Goal: Check status: Check status

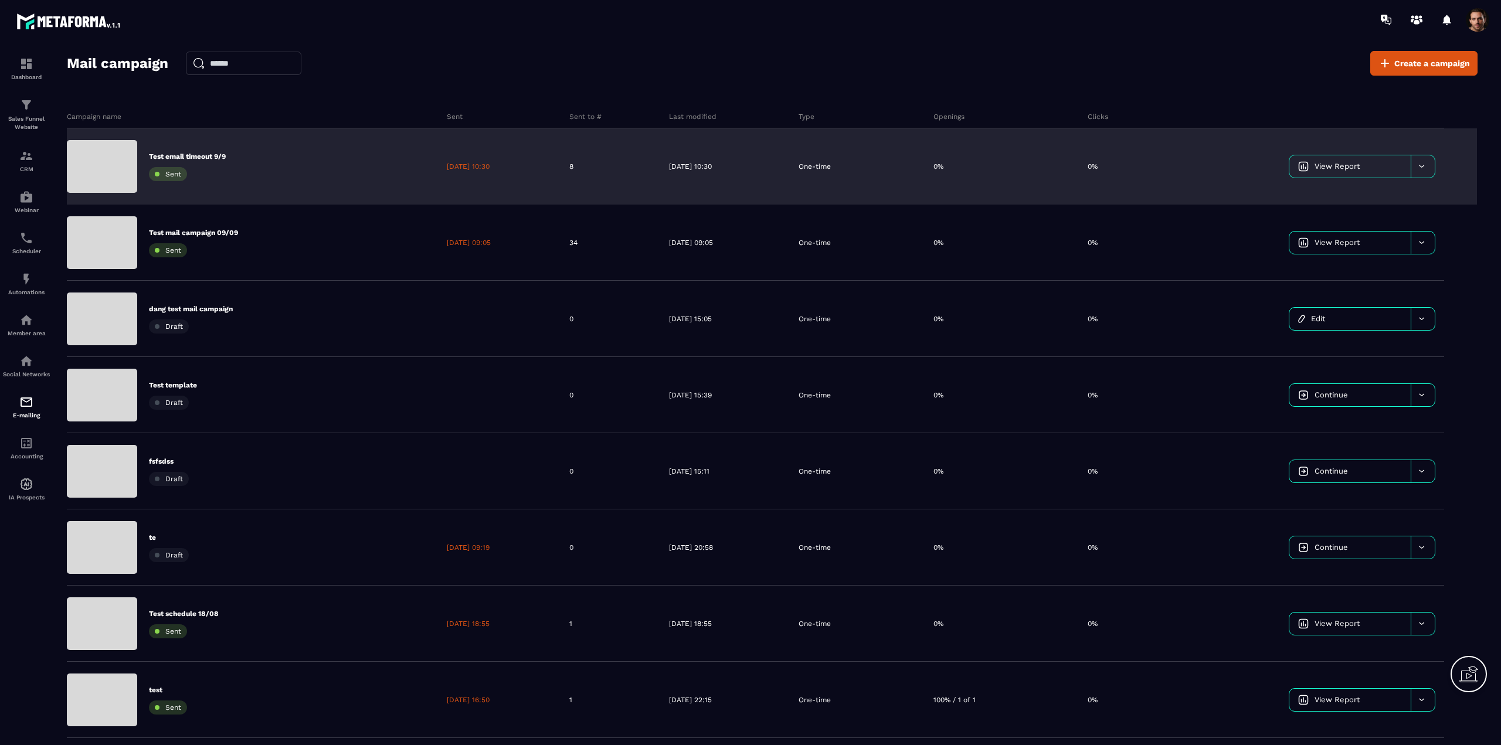
click at [1343, 162] on span "View Report" at bounding box center [1337, 166] width 45 height 9
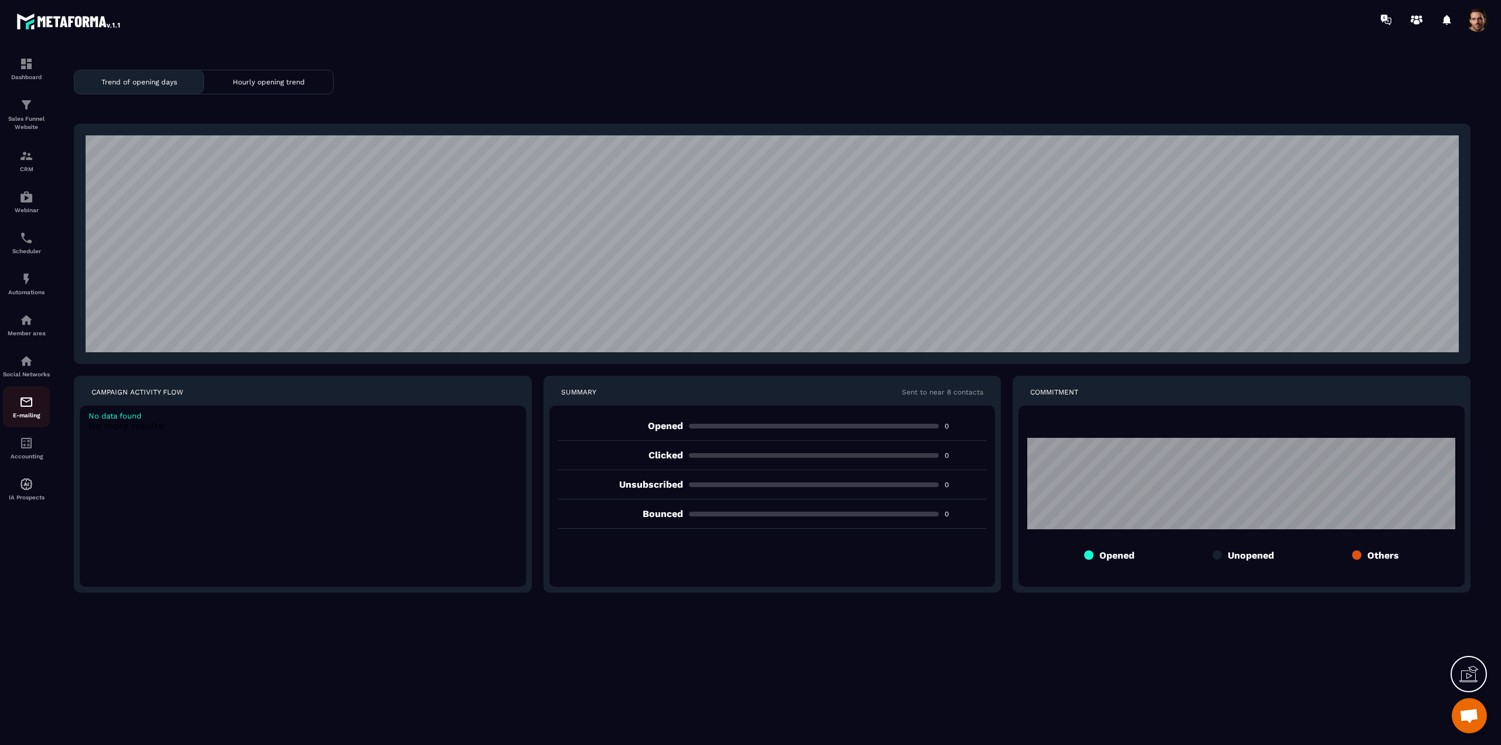
click at [30, 409] on img at bounding box center [26, 402] width 14 height 14
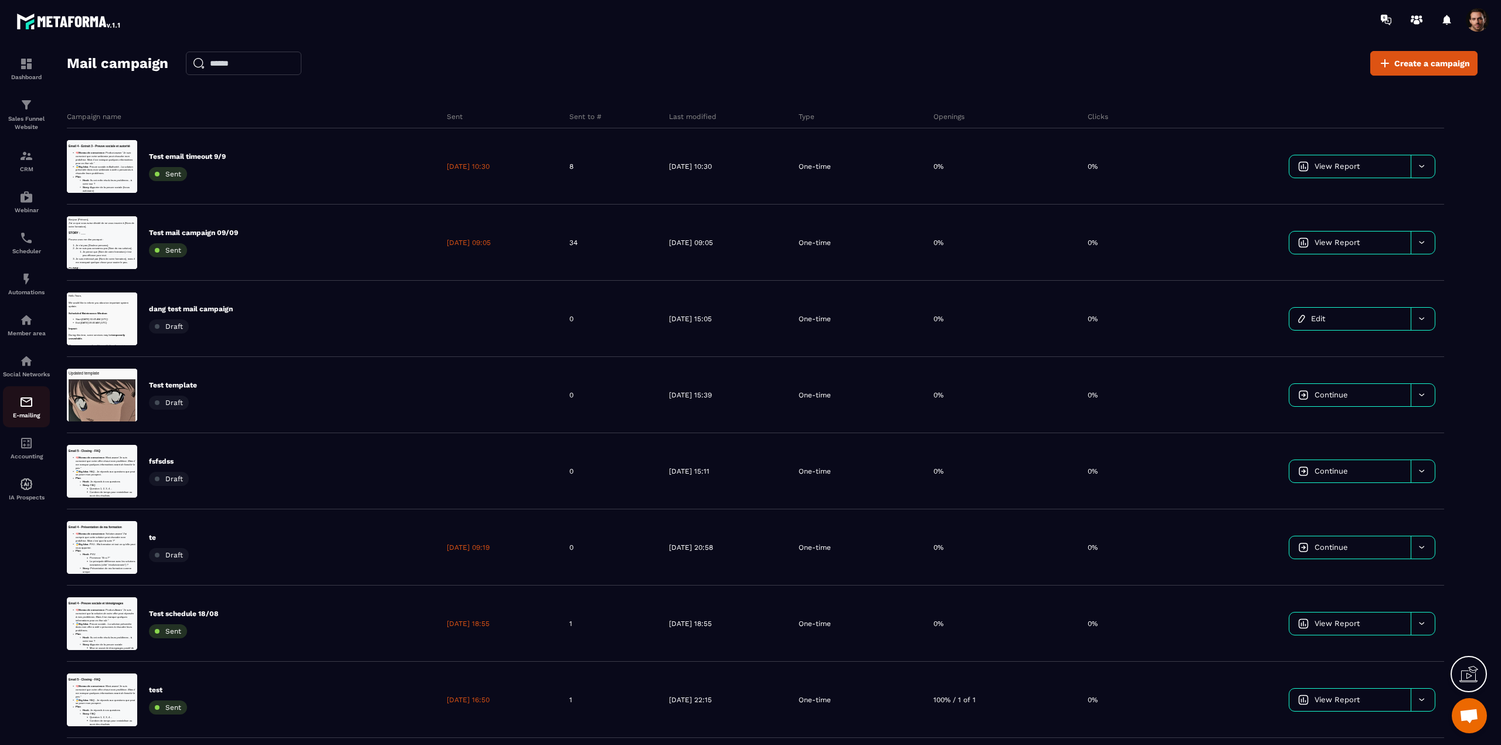
click at [21, 408] on img at bounding box center [26, 402] width 14 height 14
